Goal: Task Accomplishment & Management: Complete application form

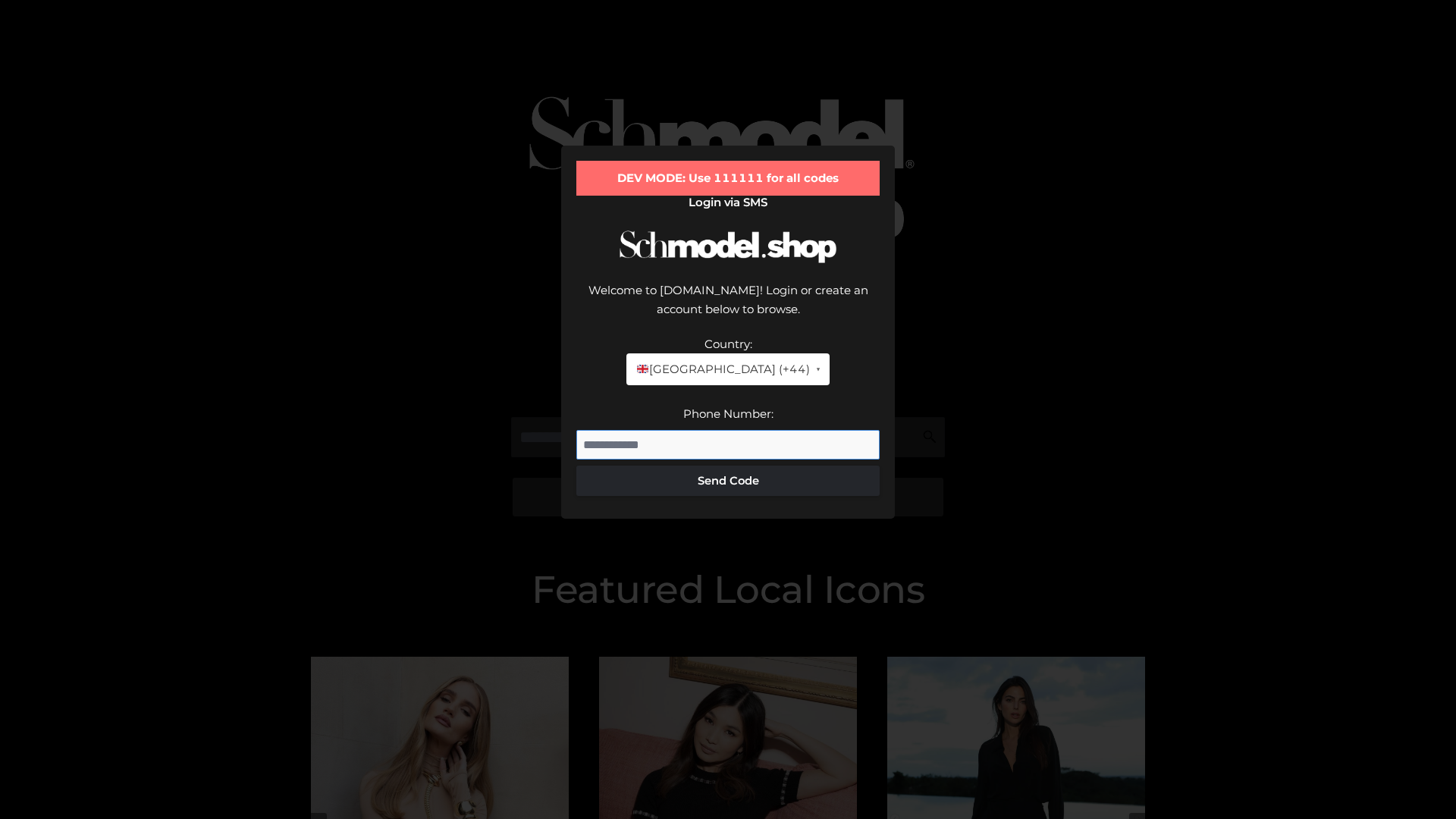
click at [728, 430] on input "Phone Number:" at bounding box center [728, 445] width 304 height 30
type input "**********"
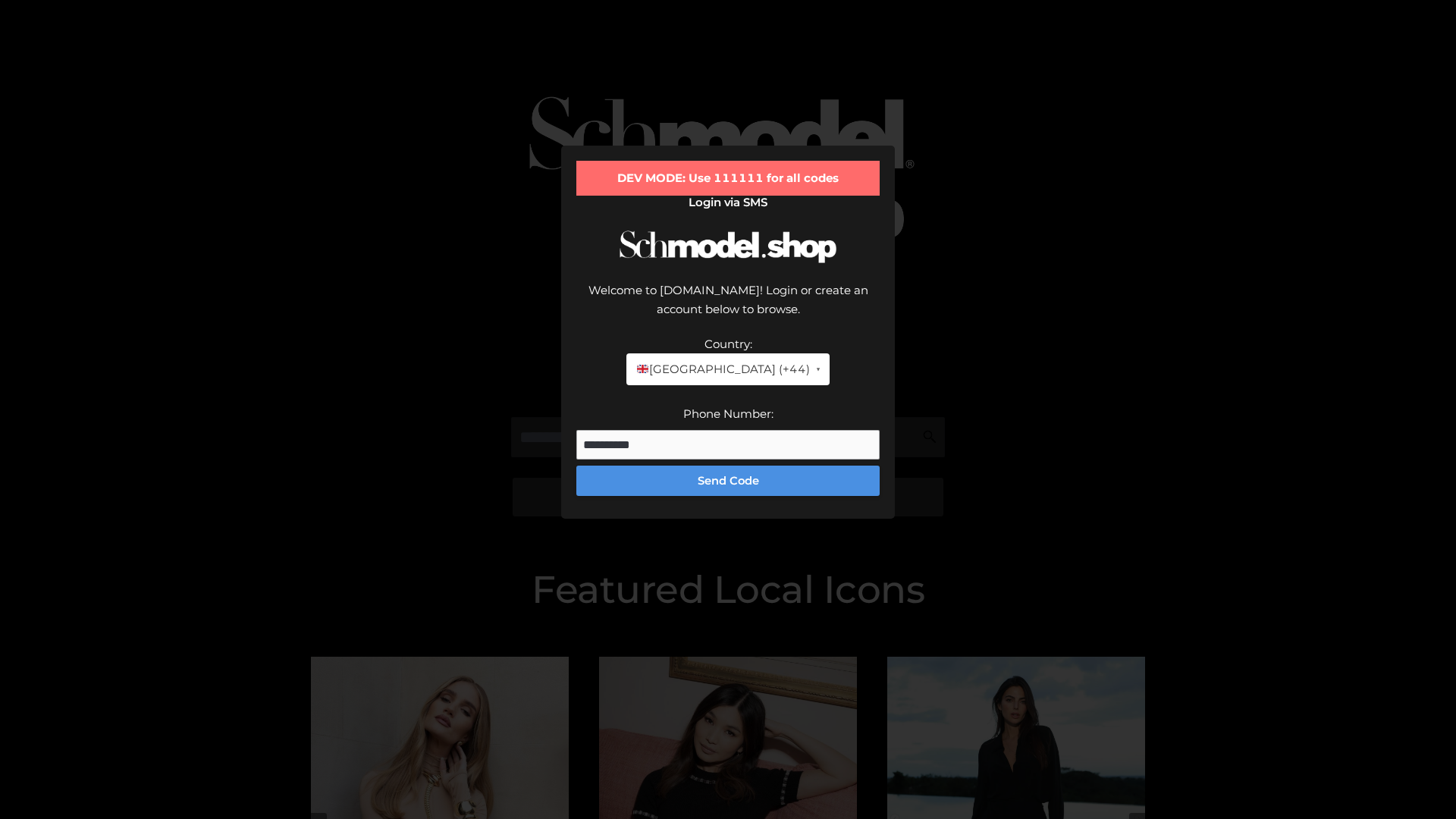
click at [728, 465] on button "Send Code" at bounding box center [728, 480] width 304 height 30
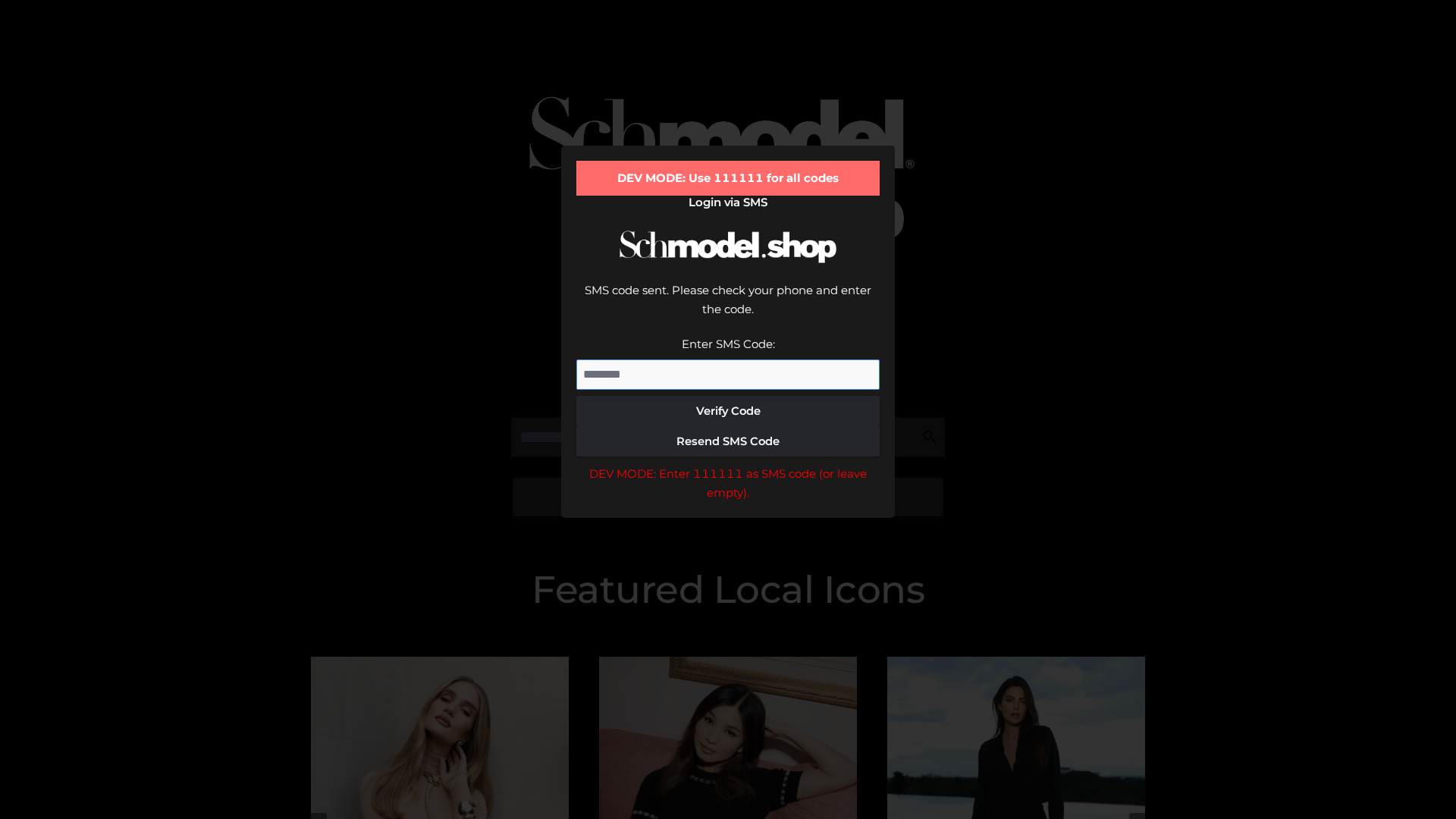
click at [728, 360] on input "Enter SMS Code:" at bounding box center [728, 374] width 304 height 30
type input "******"
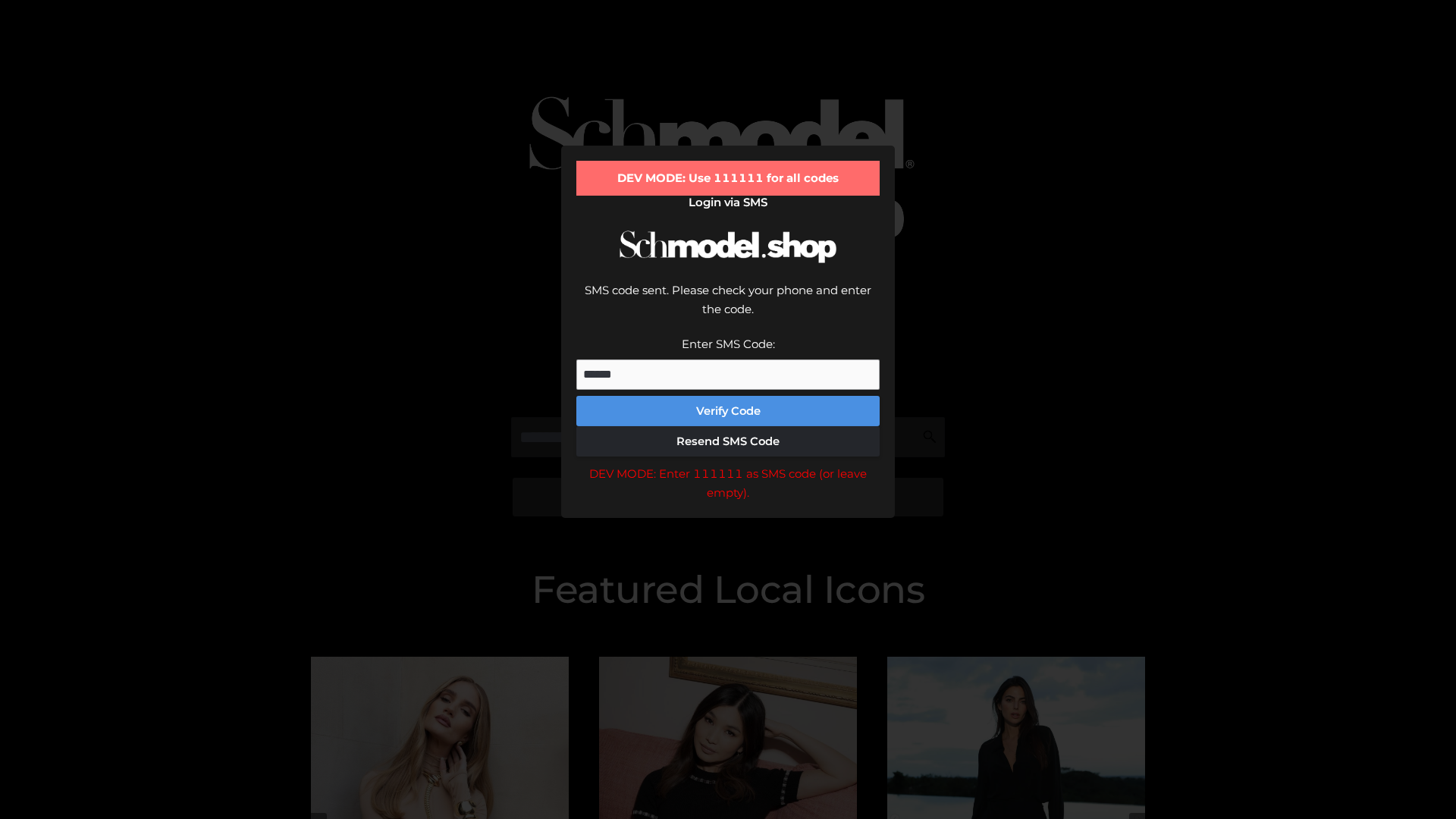
click at [728, 396] on button "Verify Code" at bounding box center [728, 411] width 304 height 30
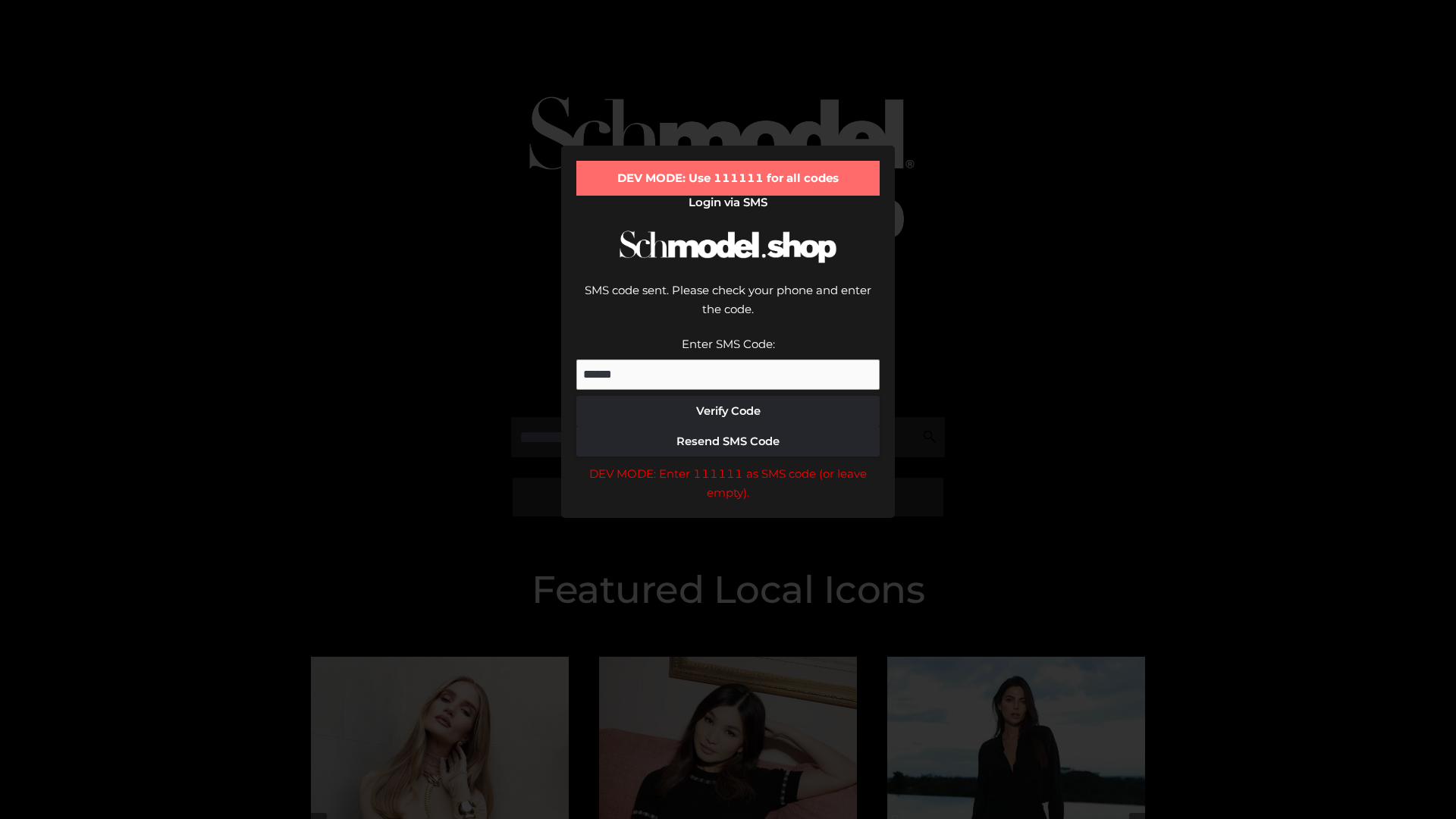
click at [728, 464] on div "DEV MODE: Enter 111111 as SMS code (or leave empty)." at bounding box center [728, 483] width 304 height 39
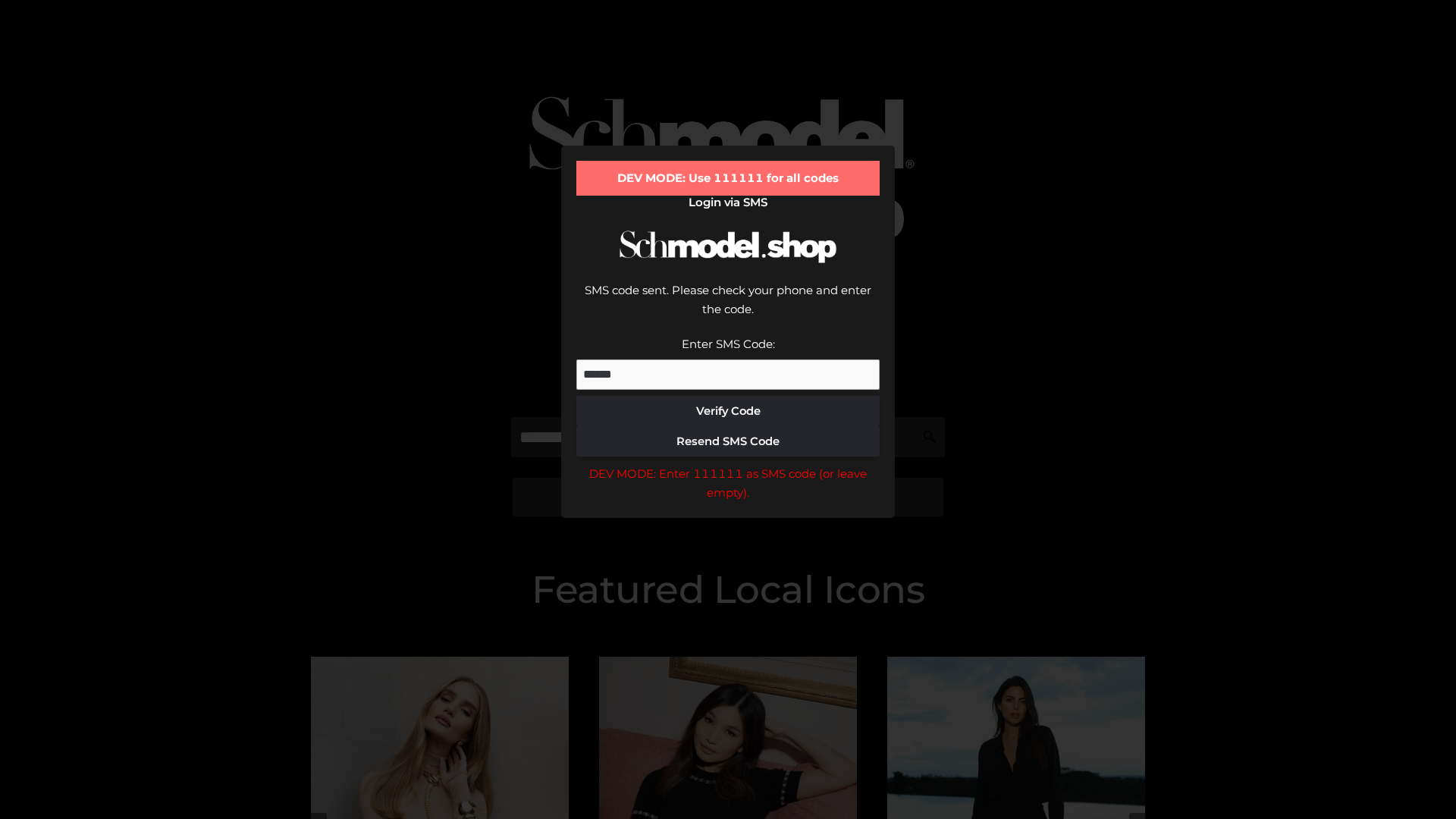
click at [728, 464] on div "DEV MODE: Enter 111111 as SMS code (or leave empty)." at bounding box center [728, 483] width 304 height 39
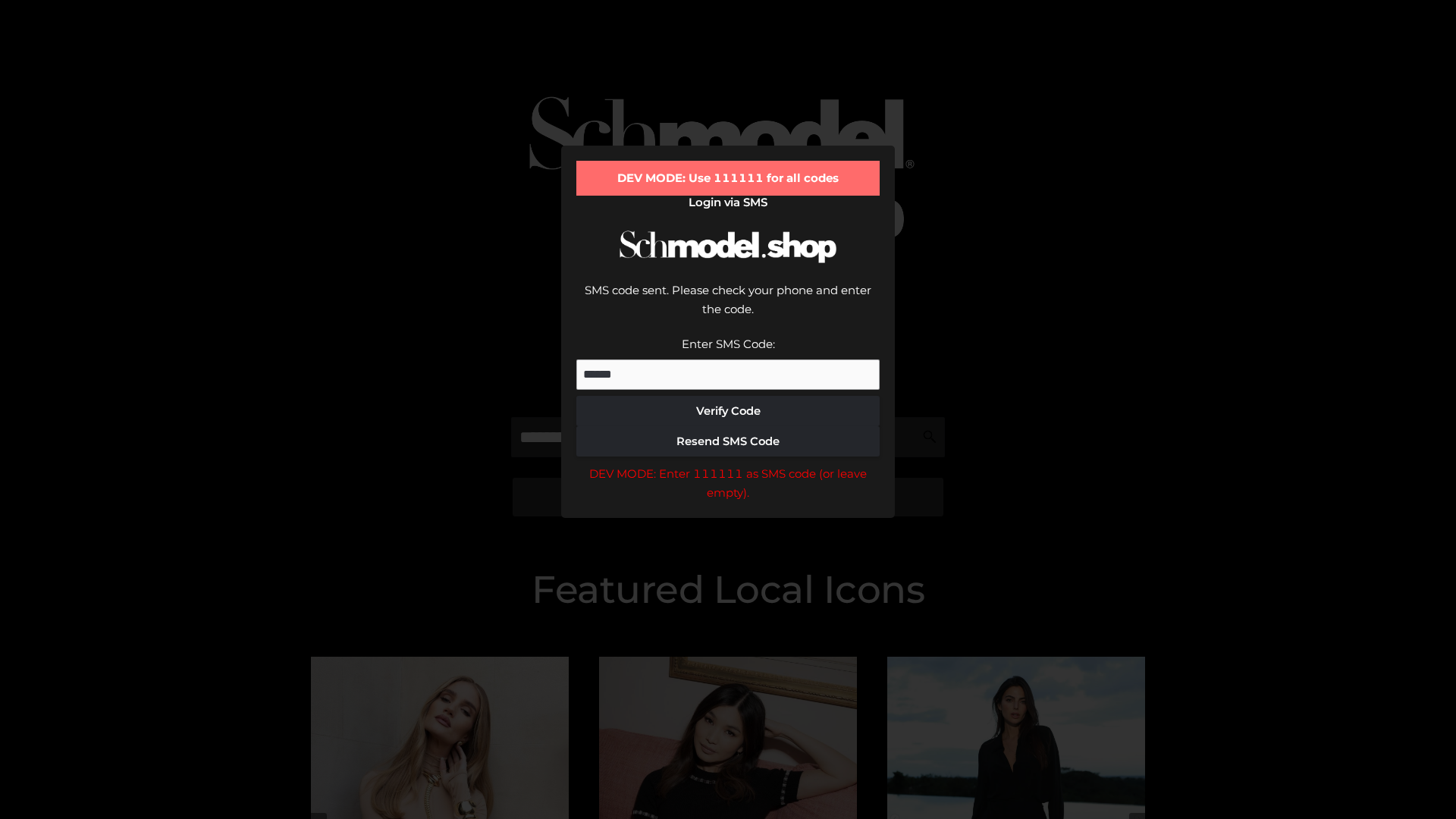
click at [728, 464] on div "DEV MODE: Enter 111111 as SMS code (or leave empty)." at bounding box center [728, 483] width 304 height 39
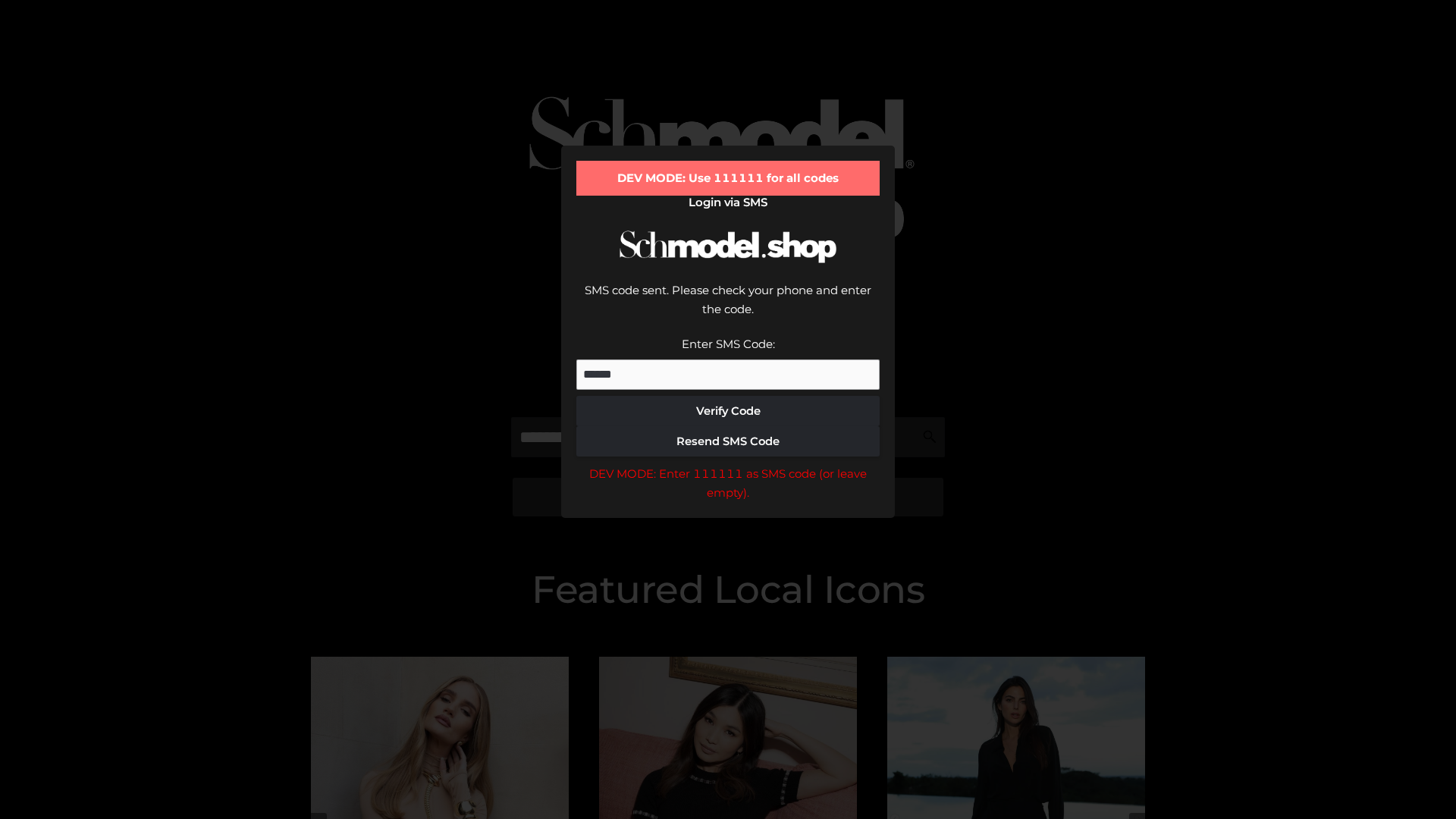
click at [728, 464] on div "DEV MODE: Enter 111111 as SMS code (or leave empty)." at bounding box center [728, 483] width 304 height 39
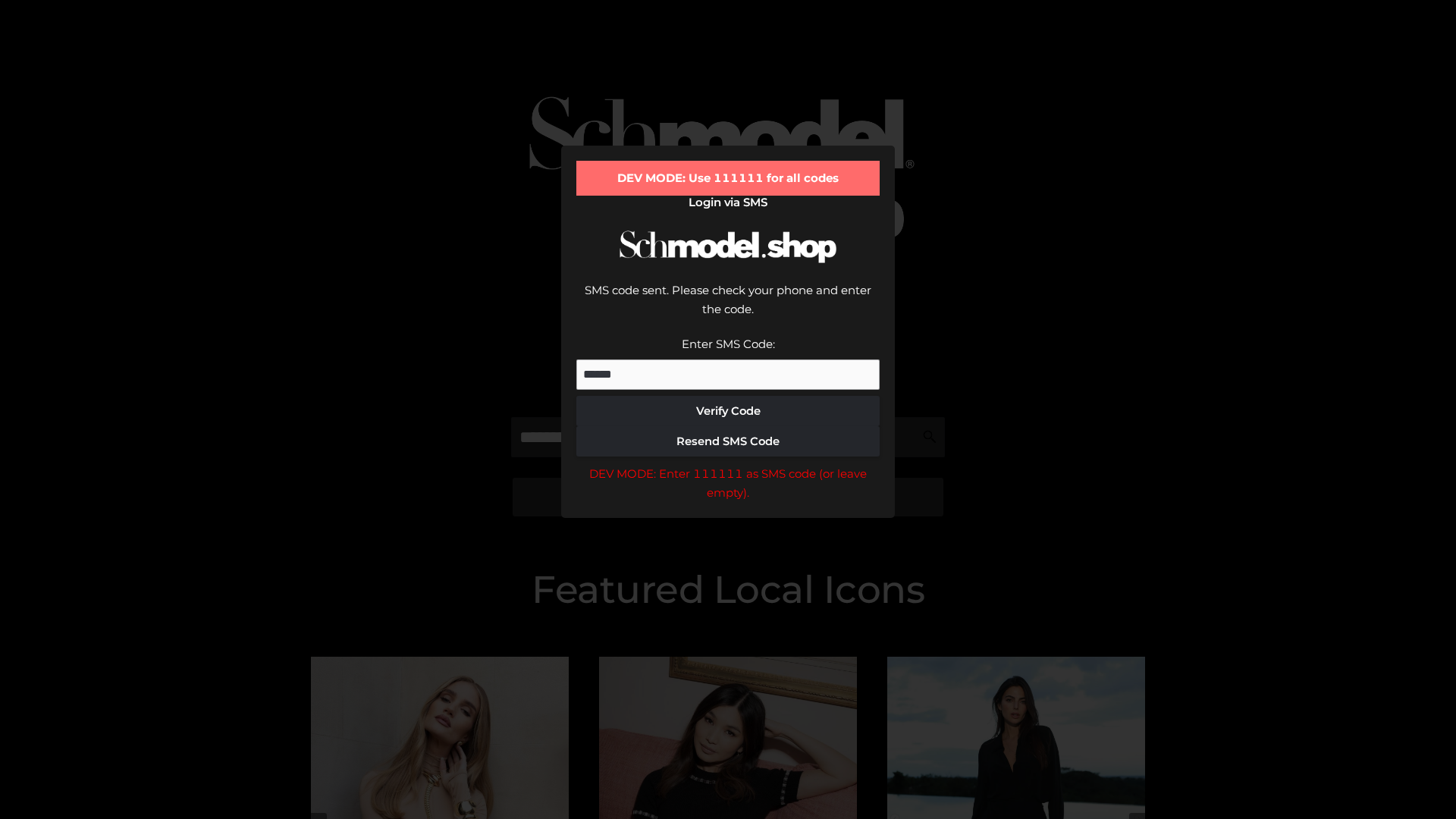
click at [728, 464] on div "DEV MODE: Enter 111111 as SMS code (or leave empty)." at bounding box center [728, 483] width 304 height 39
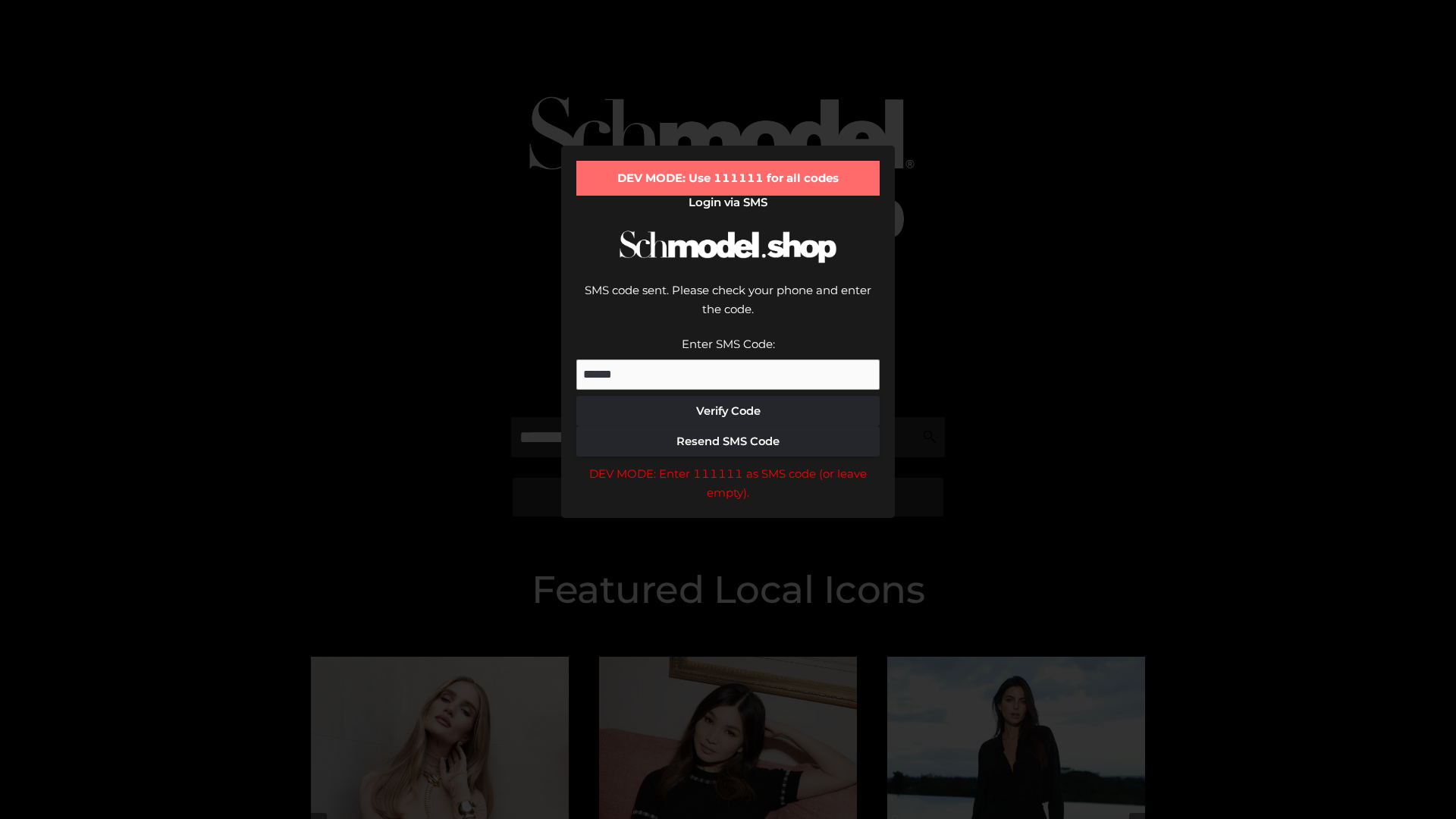
click at [728, 464] on div "DEV MODE: Enter 111111 as SMS code (or leave empty)." at bounding box center [728, 483] width 304 height 39
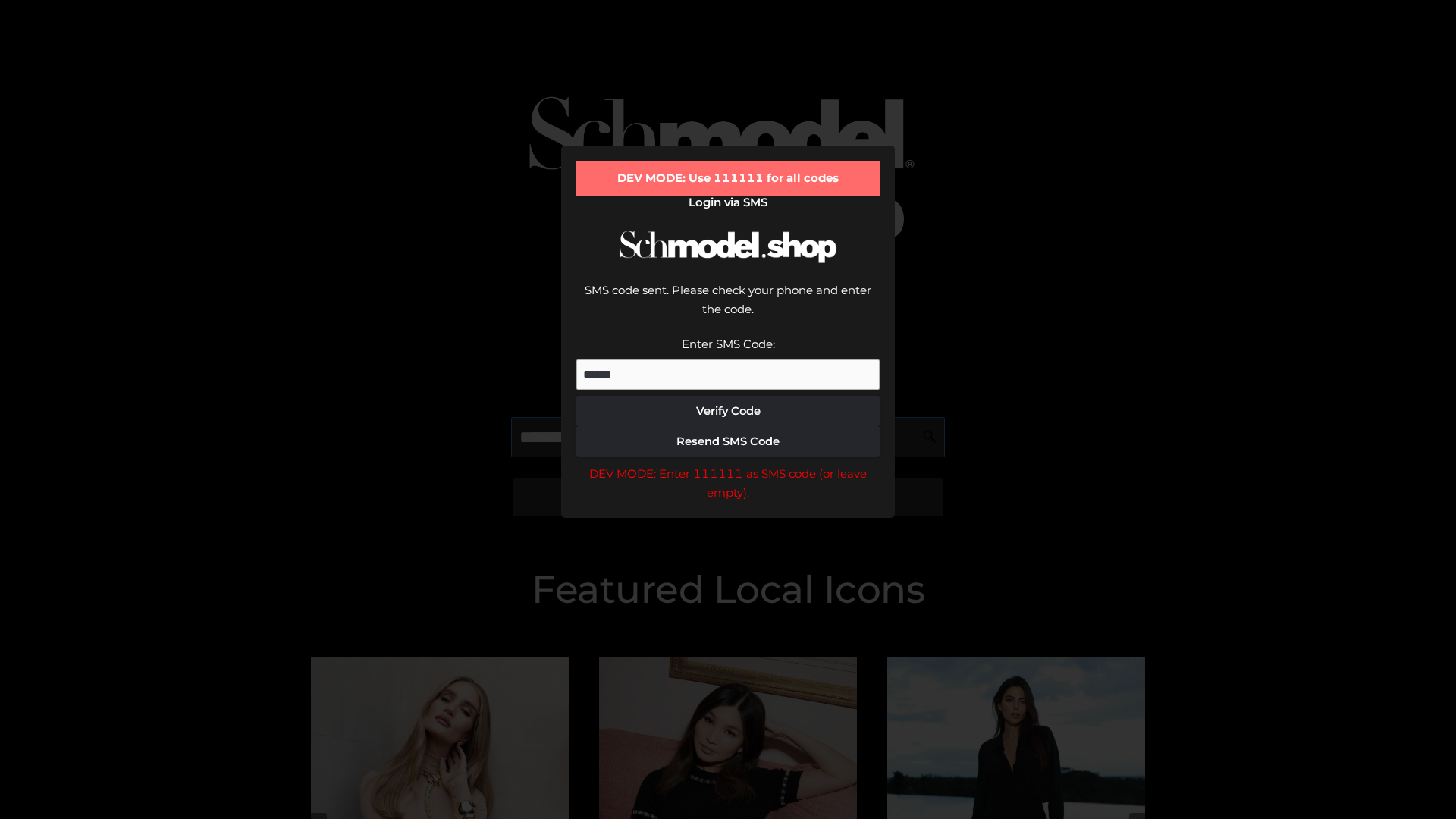
scroll to position [0, 78]
click at [728, 464] on div "DEV MODE: Enter 111111 as SMS code (or leave empty)." at bounding box center [728, 483] width 304 height 39
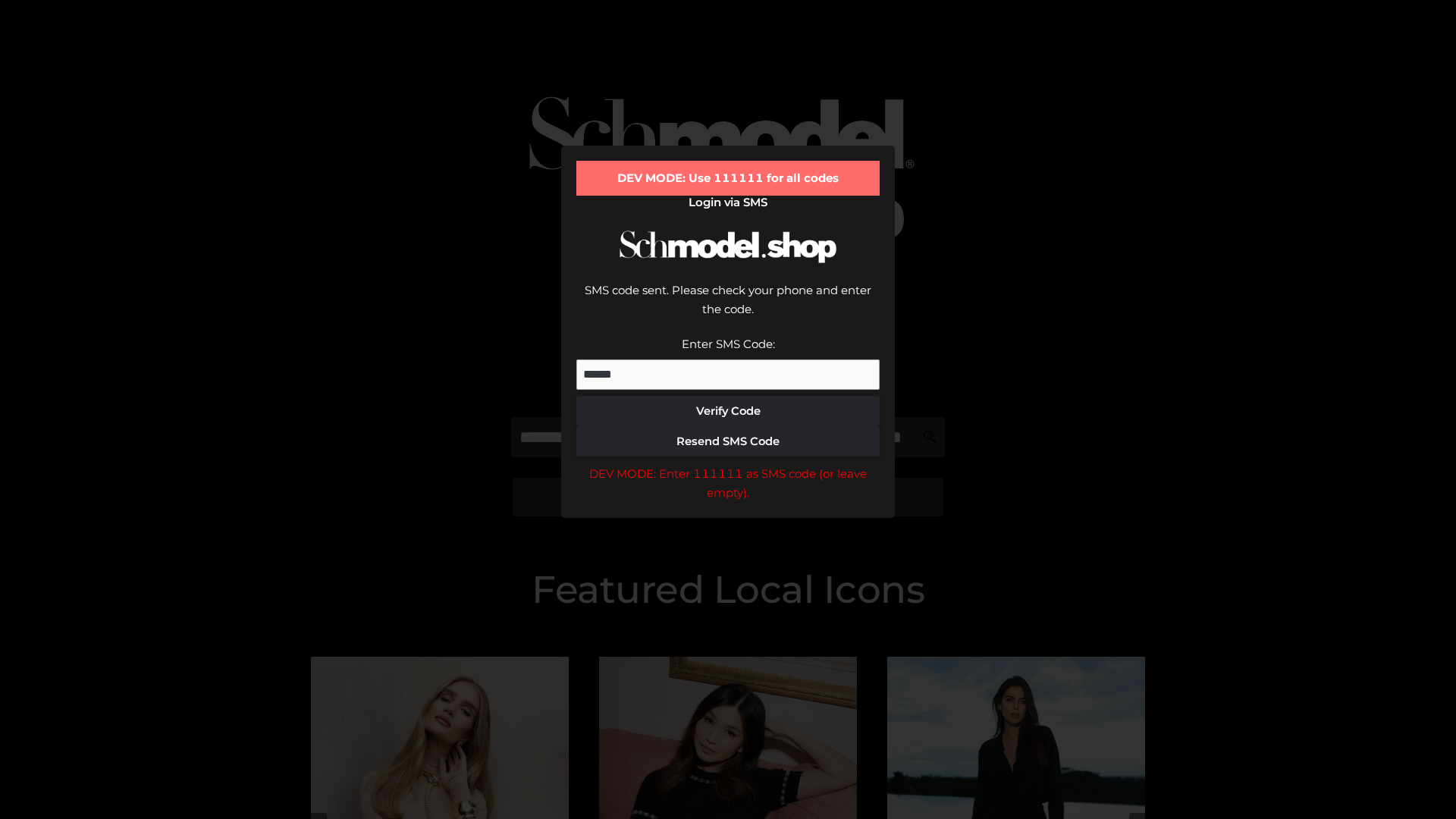
click at [728, 464] on div "DEV MODE: Enter 111111 as SMS code (or leave empty)." at bounding box center [728, 483] width 304 height 39
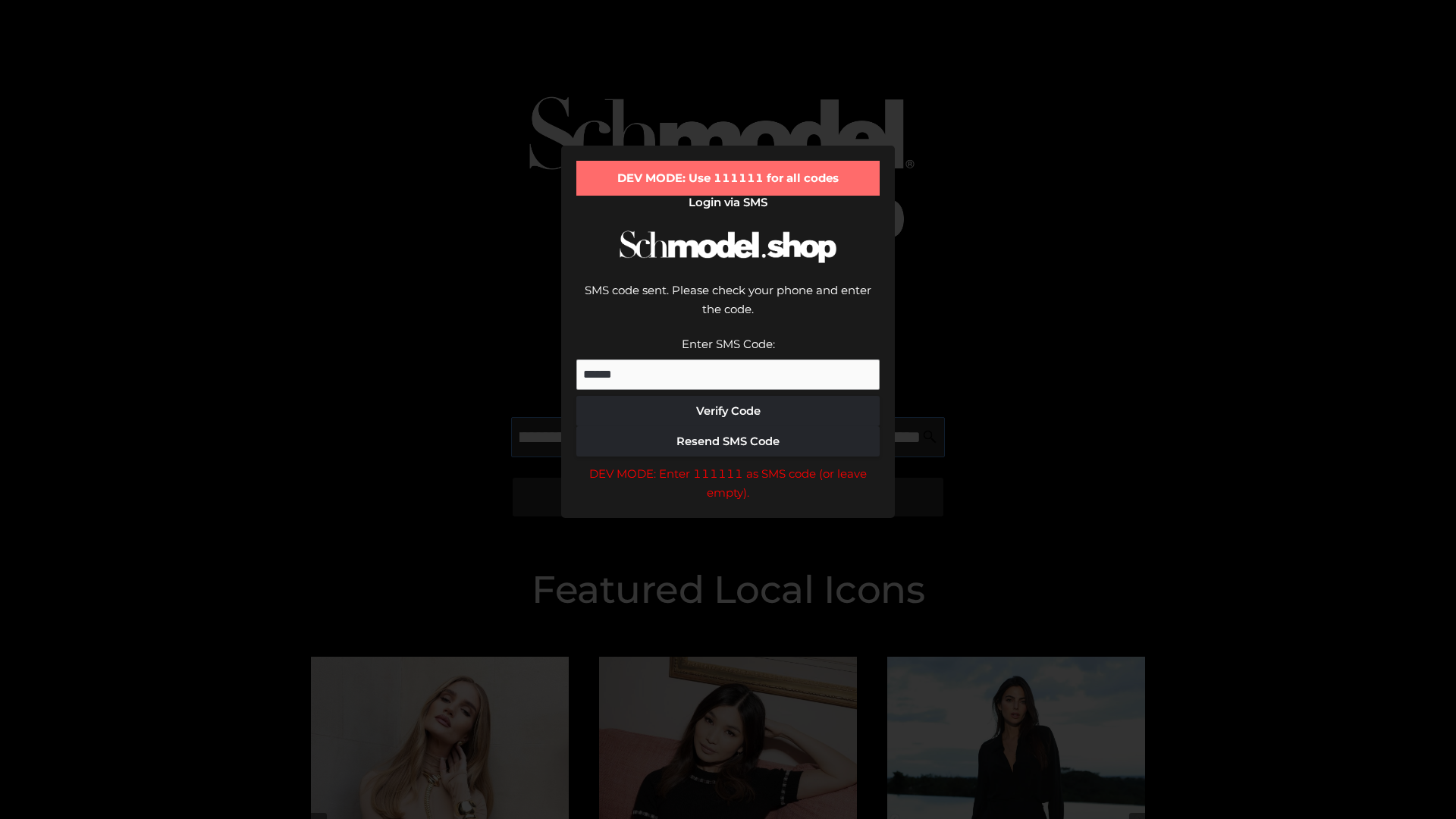
scroll to position [0, 166]
click at [728, 464] on div "DEV MODE: Enter 111111 as SMS code (or leave empty)." at bounding box center [728, 483] width 304 height 39
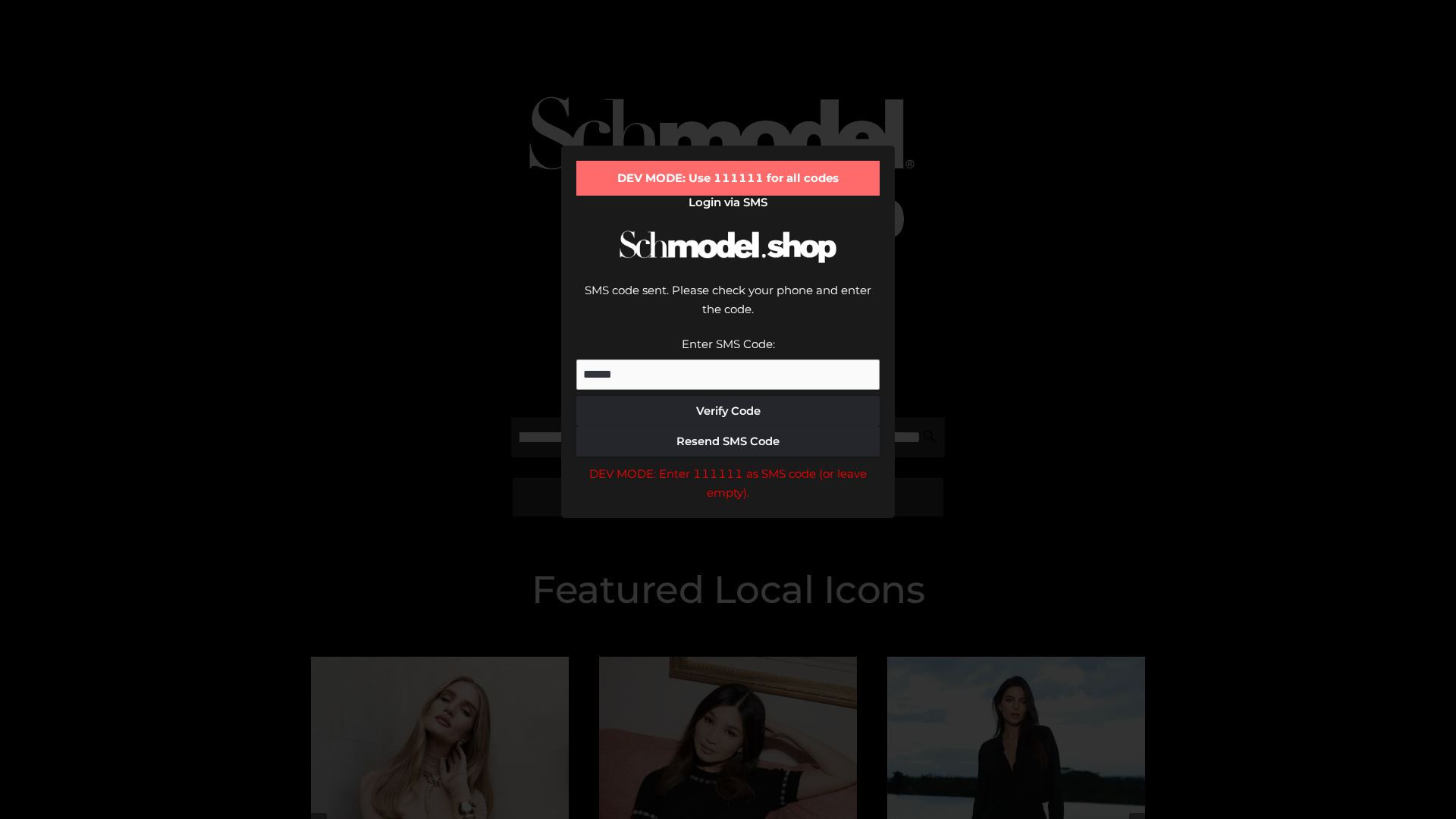
click at [728, 464] on div "DEV MODE: Enter 111111 as SMS code (or leave empty)." at bounding box center [728, 483] width 304 height 39
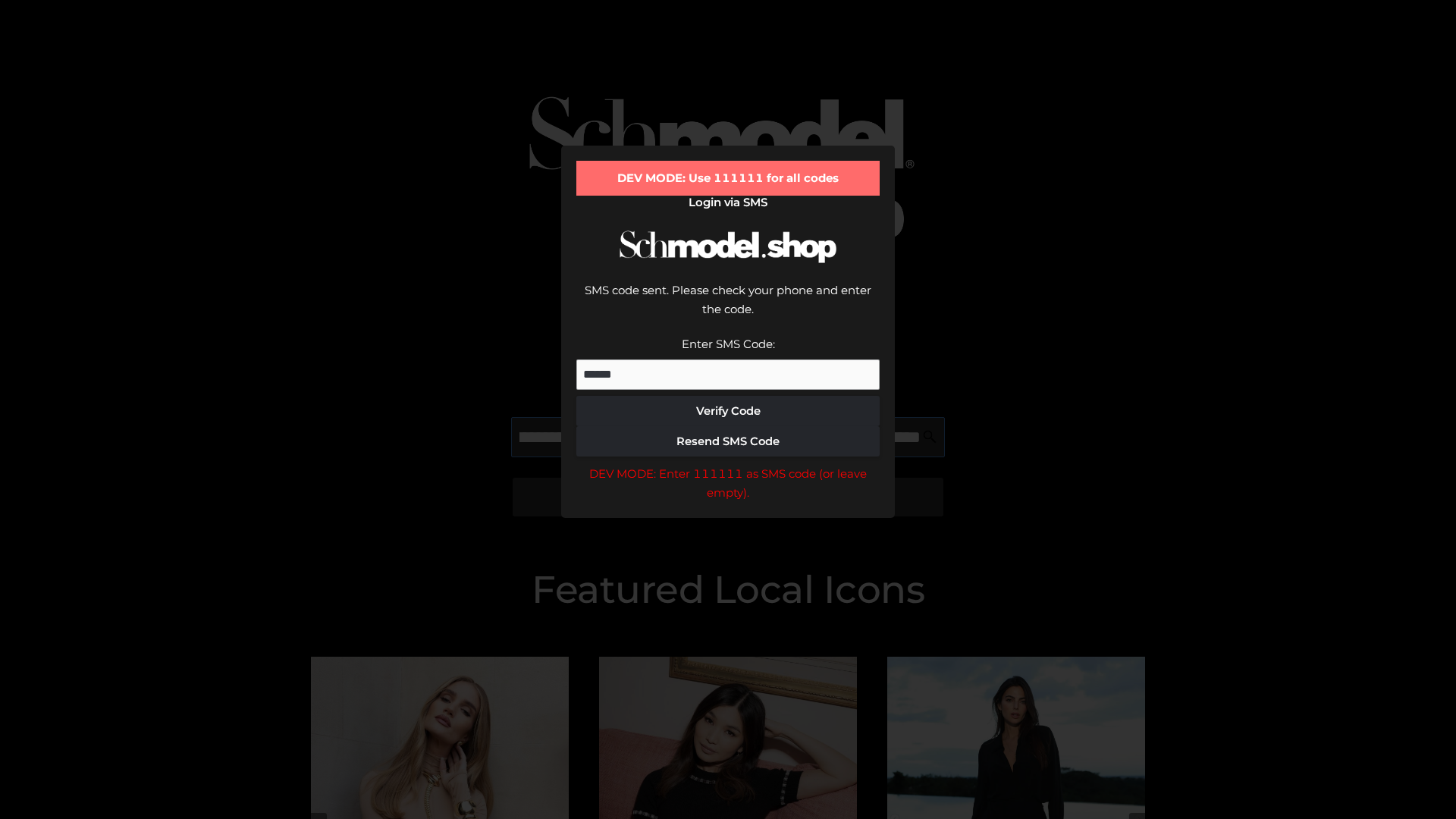
scroll to position [0, 257]
click at [728, 464] on div "DEV MODE: Enter 111111 as SMS code (or leave empty)." at bounding box center [728, 483] width 304 height 39
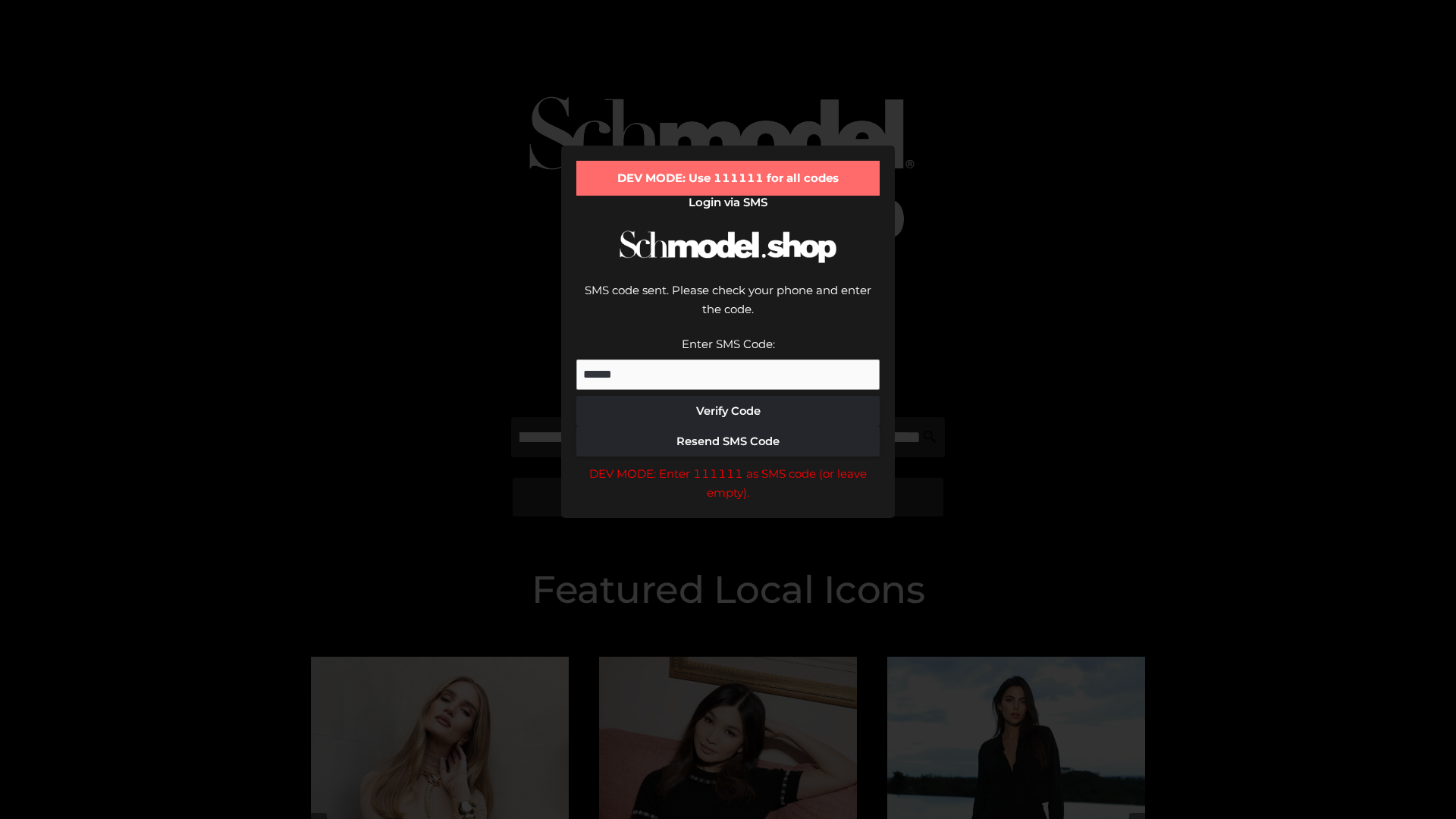
click at [728, 464] on div "DEV MODE: Enter 111111 as SMS code (or leave empty)." at bounding box center [728, 483] width 304 height 39
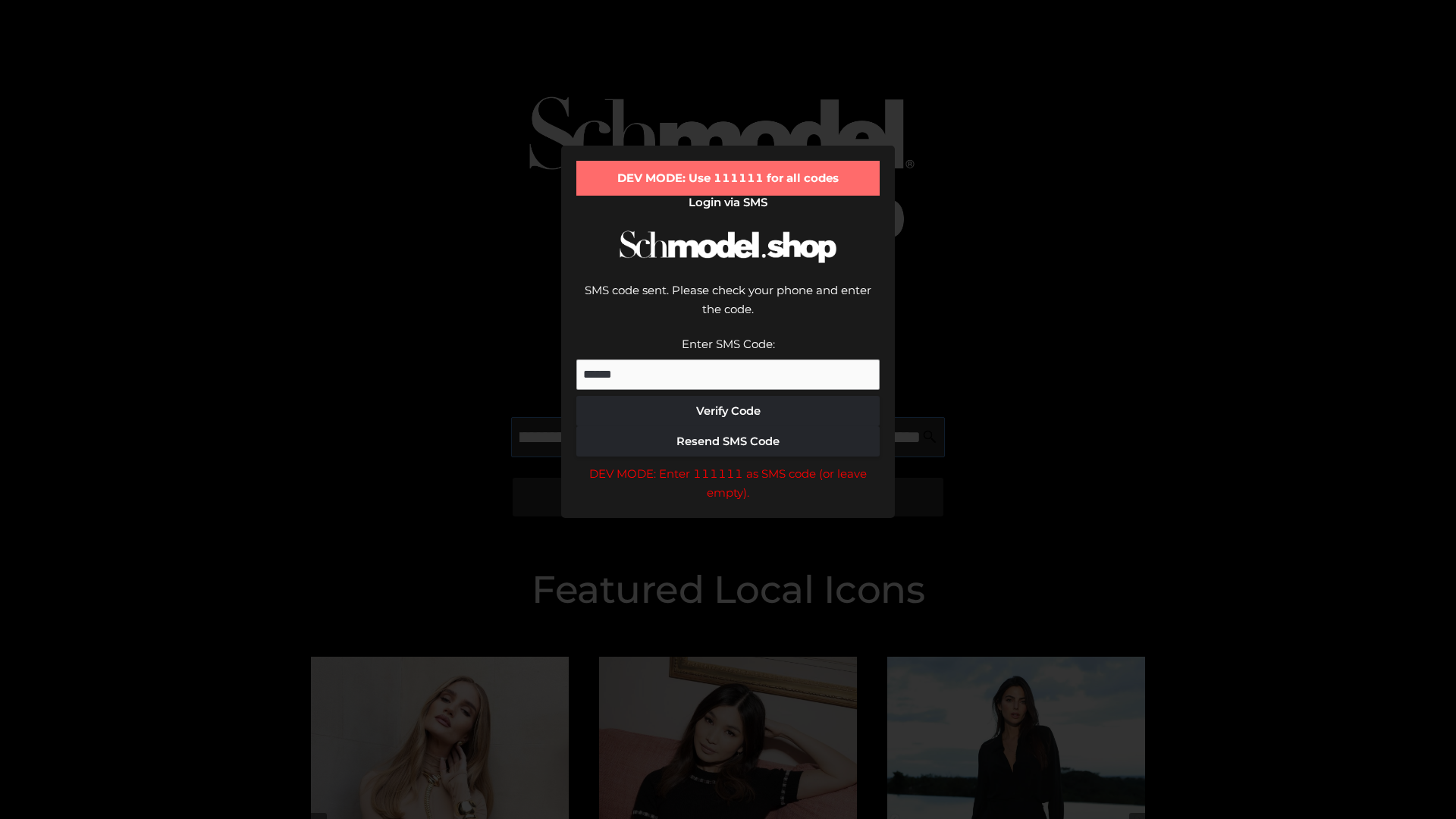
scroll to position [0, 353]
click at [728, 464] on div "DEV MODE: Enter 111111 as SMS code (or leave empty)." at bounding box center [728, 483] width 304 height 39
type input "**********"
